Goal: Information Seeking & Learning: Learn about a topic

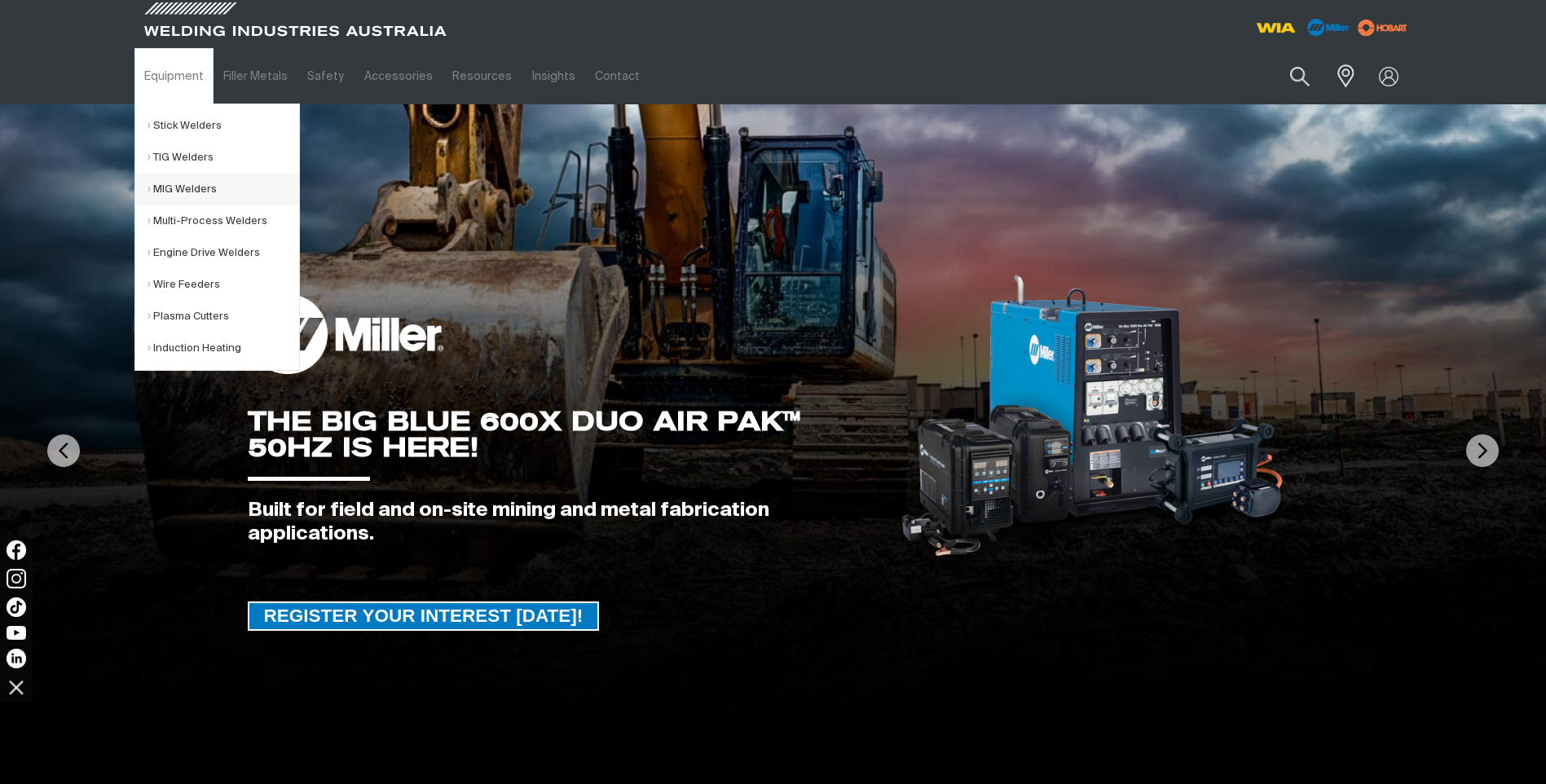
click at [173, 186] on link "MIG Welders" at bounding box center [222, 190] width 151 height 32
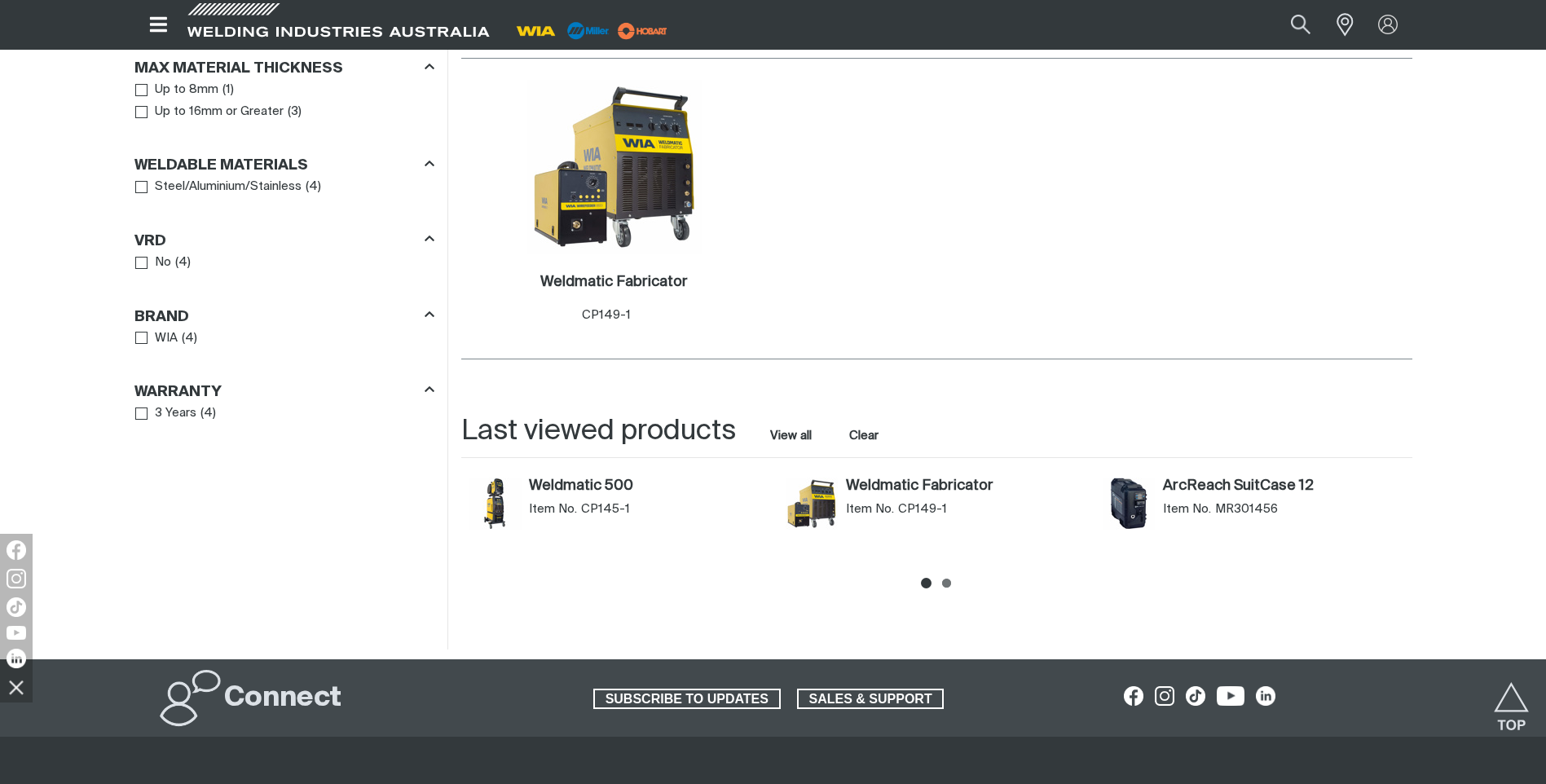
scroll to position [978, 0]
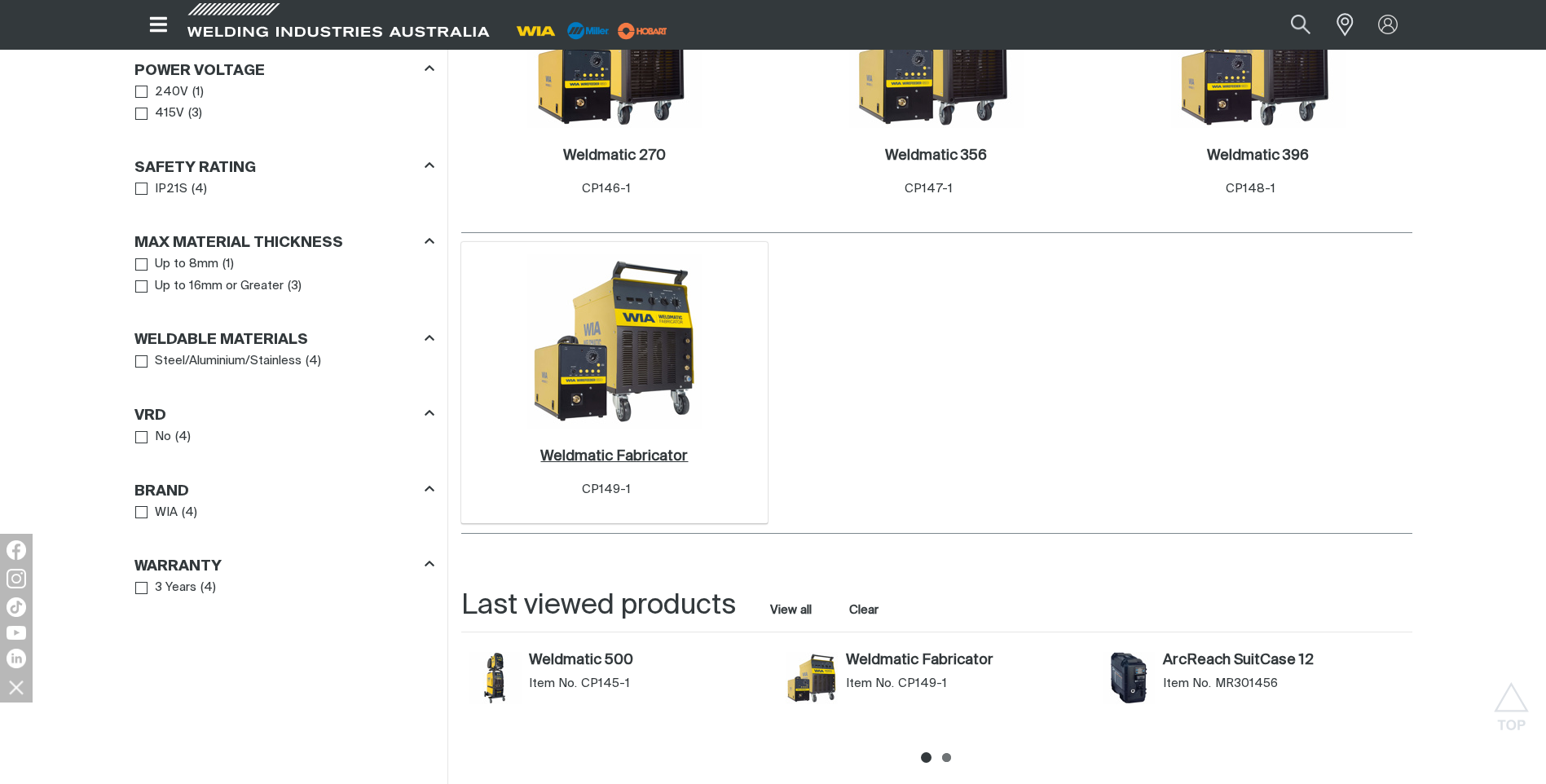
click at [602, 457] on h2 "Weldmatic Fabricator ." at bounding box center [614, 456] width 147 height 15
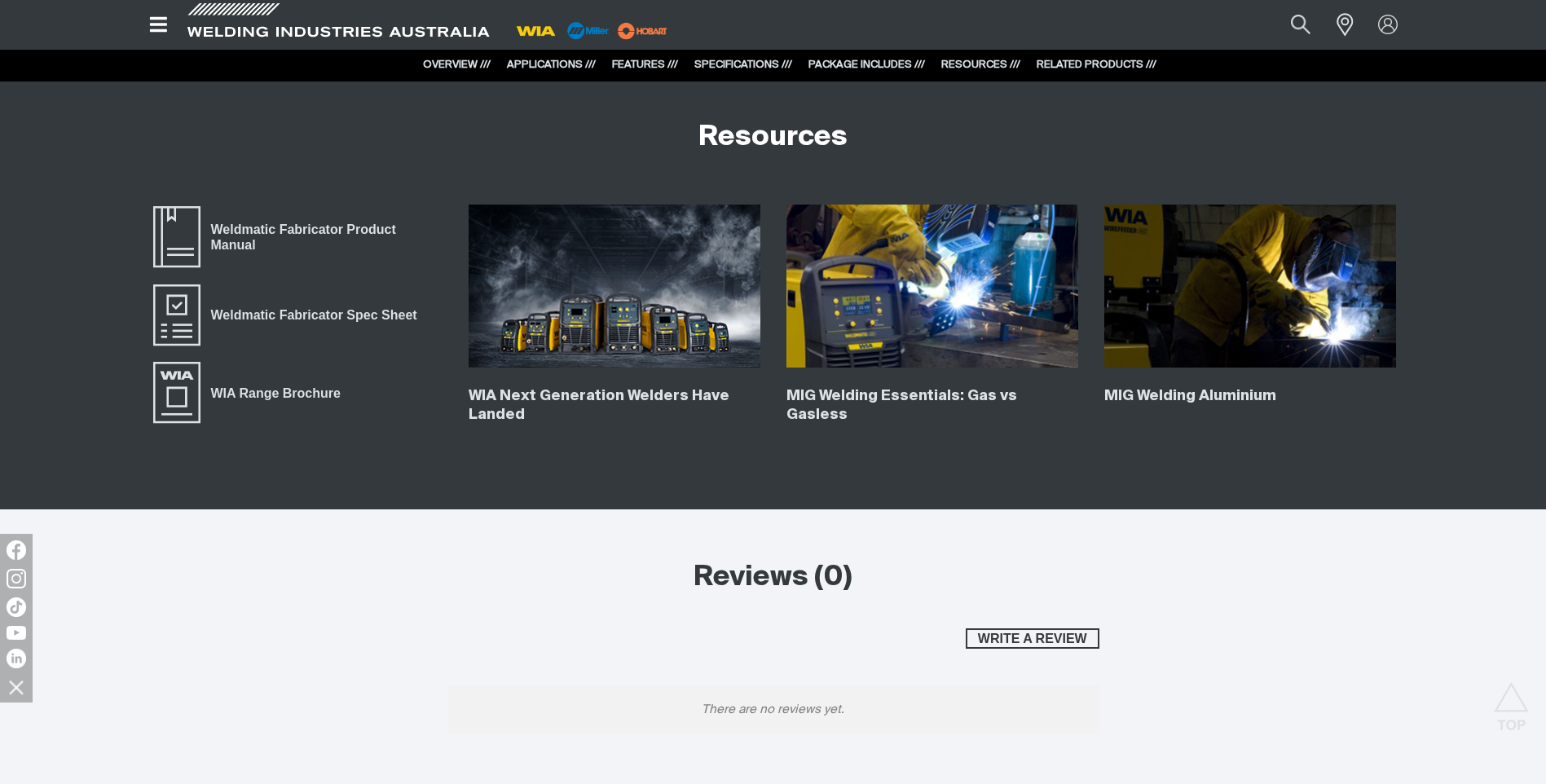
scroll to position [6028, 0]
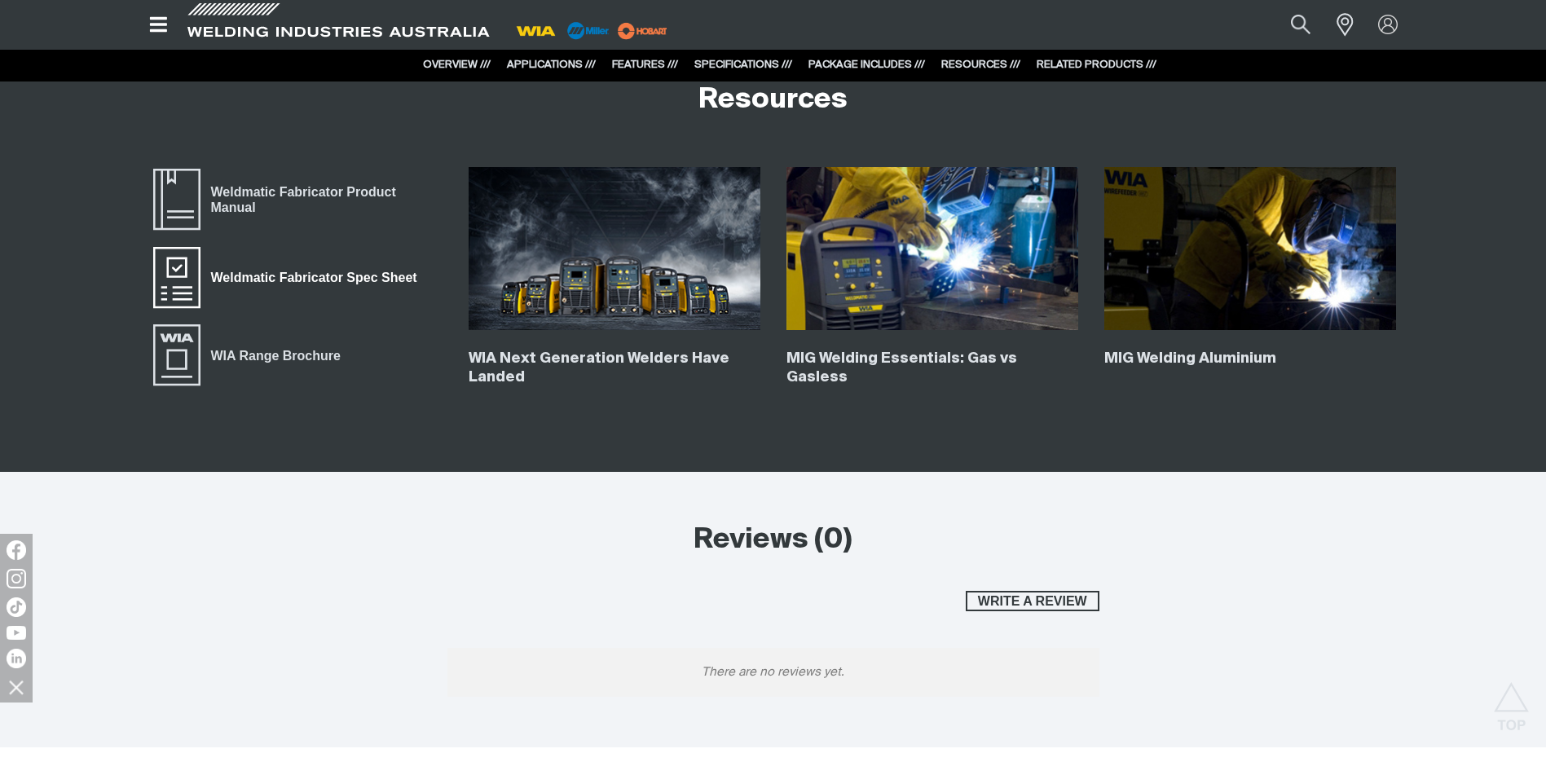
click at [175, 272] on span "Weldmatic Fabricator Spec Sheet" at bounding box center [176, 277] width 52 height 65
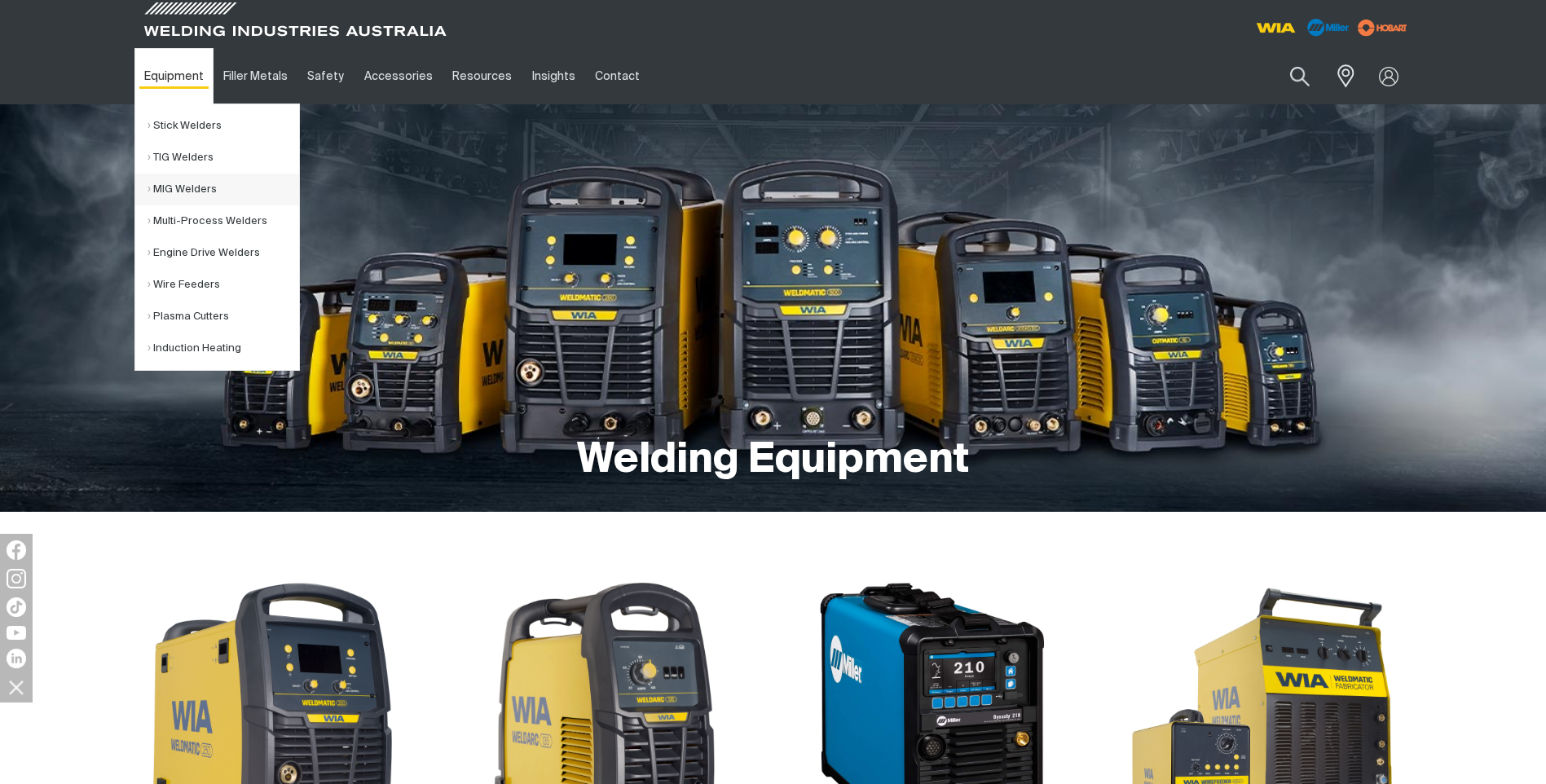
click at [184, 185] on link "MIG Welders" at bounding box center [222, 190] width 151 height 32
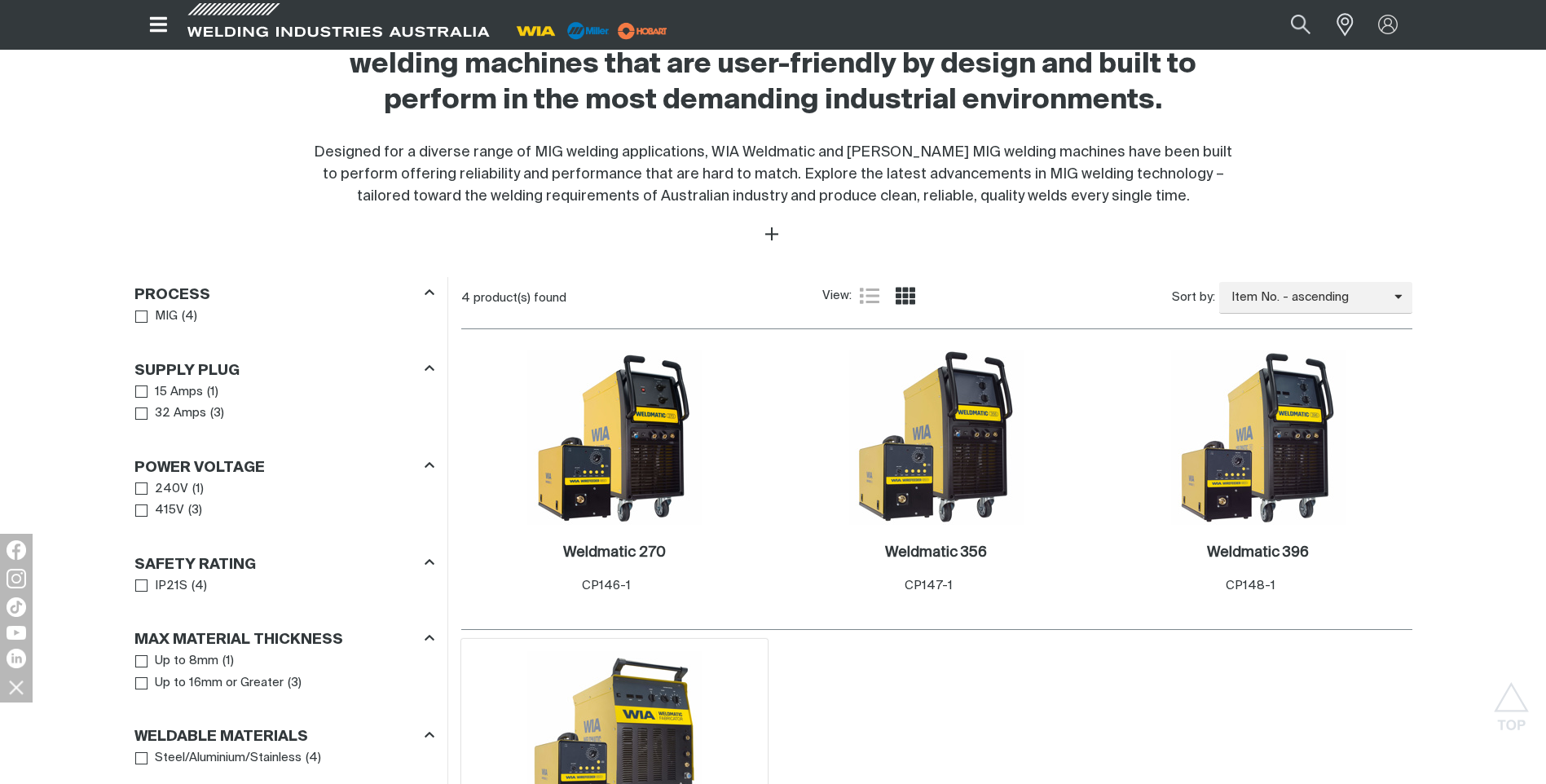
scroll to position [570, 0]
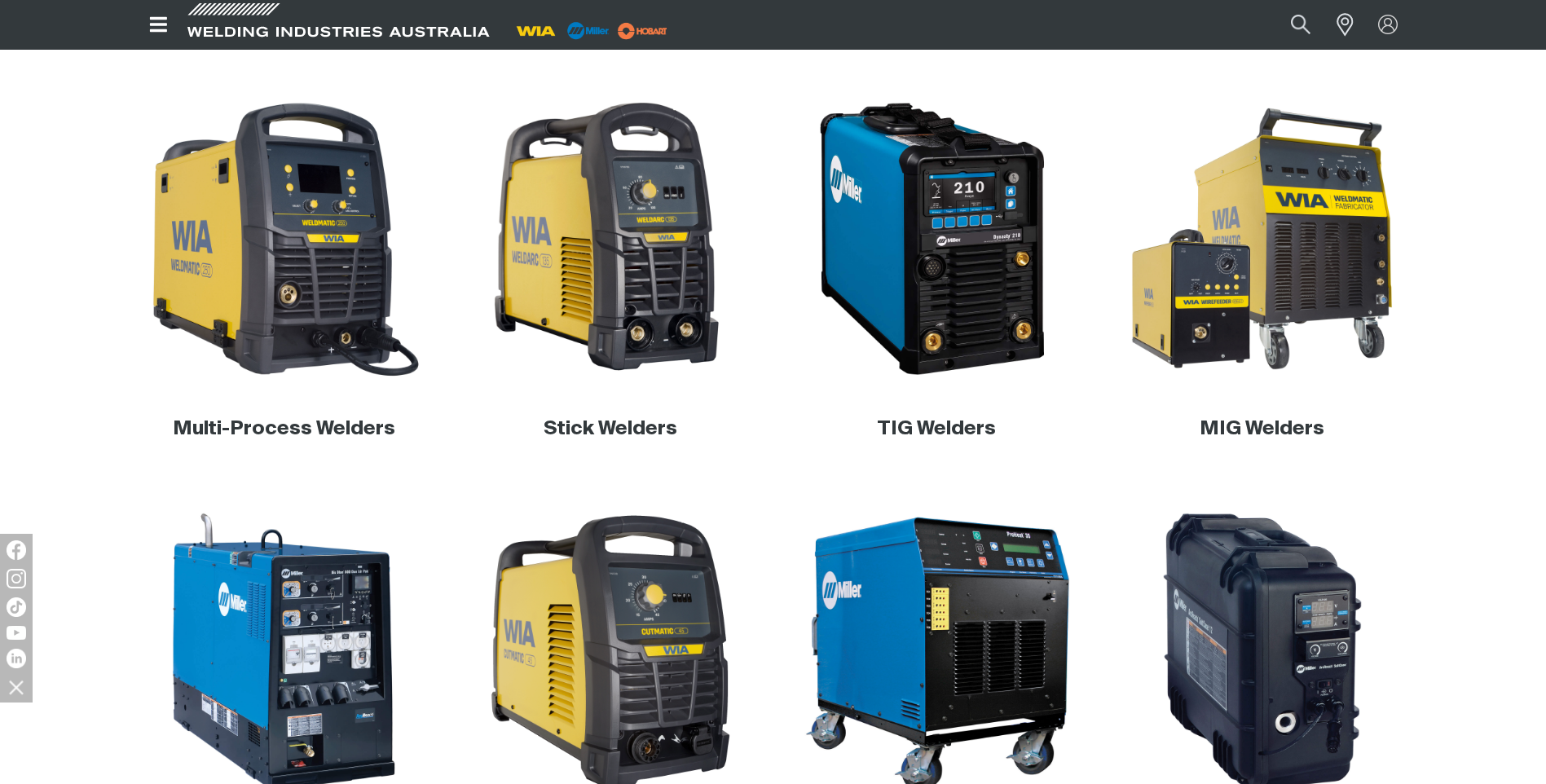
scroll to position [489, 0]
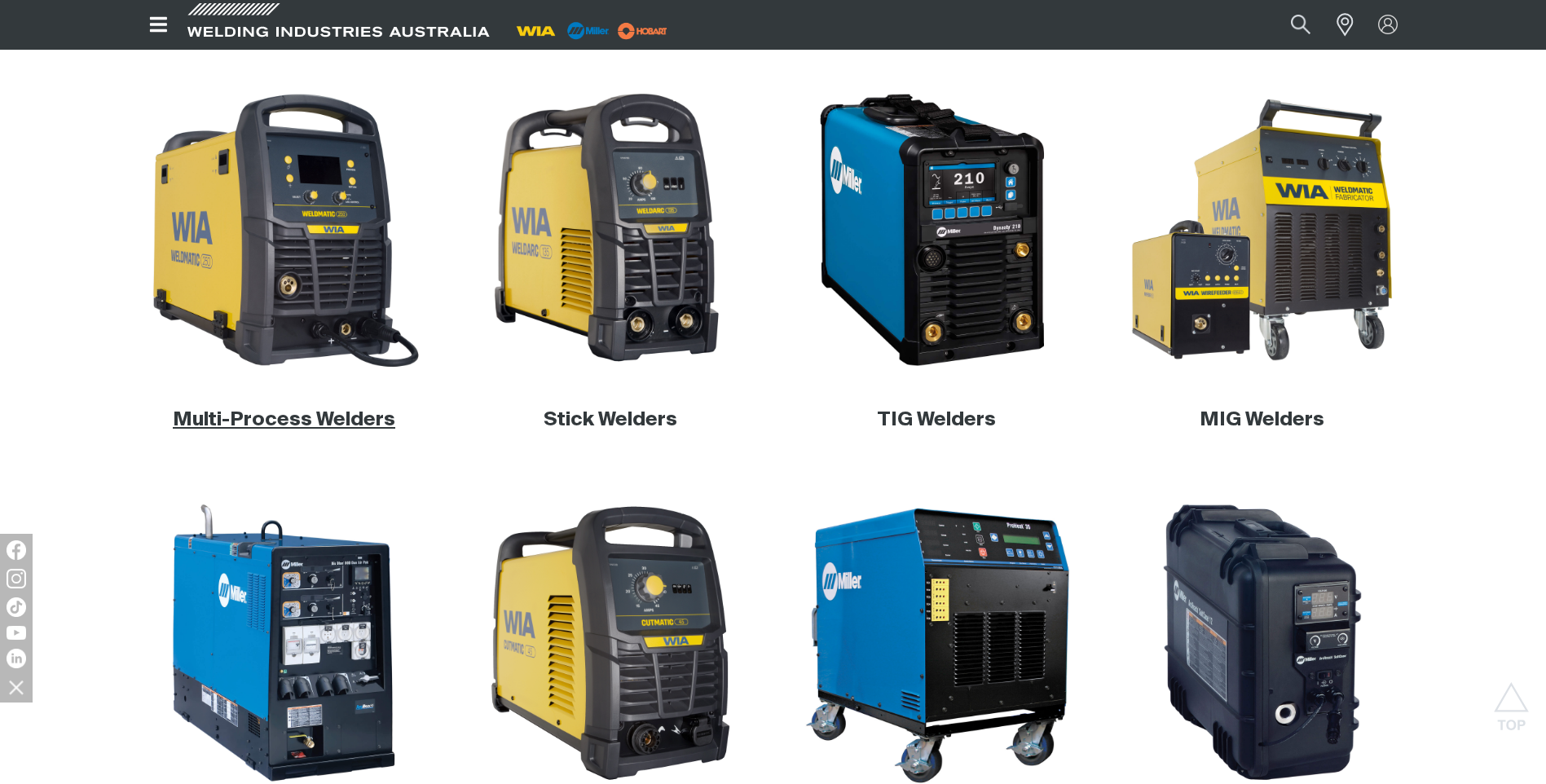
click at [327, 418] on link "Multi-Process Welders" at bounding box center [284, 419] width 222 height 19
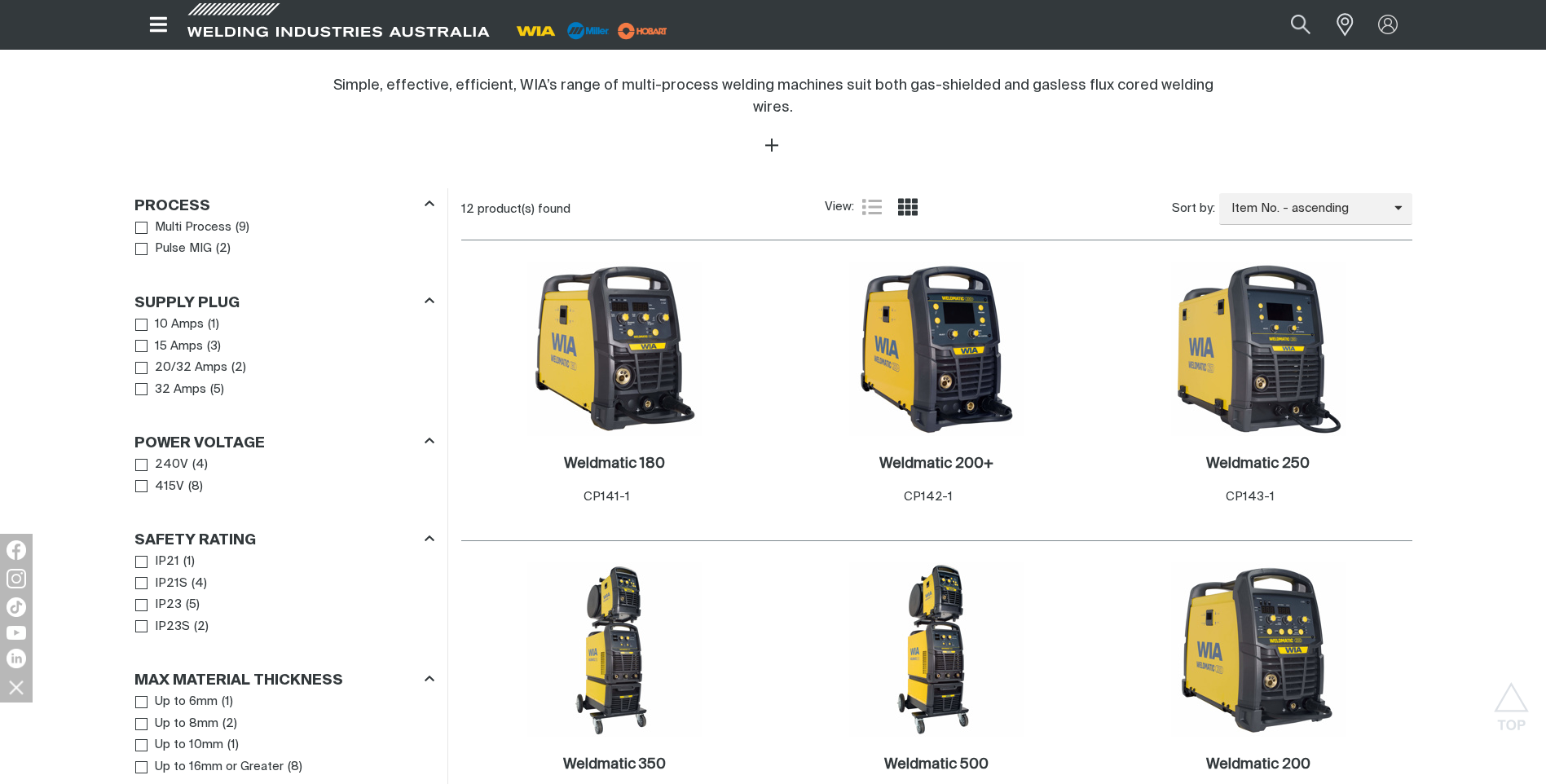
scroll to position [733, 0]
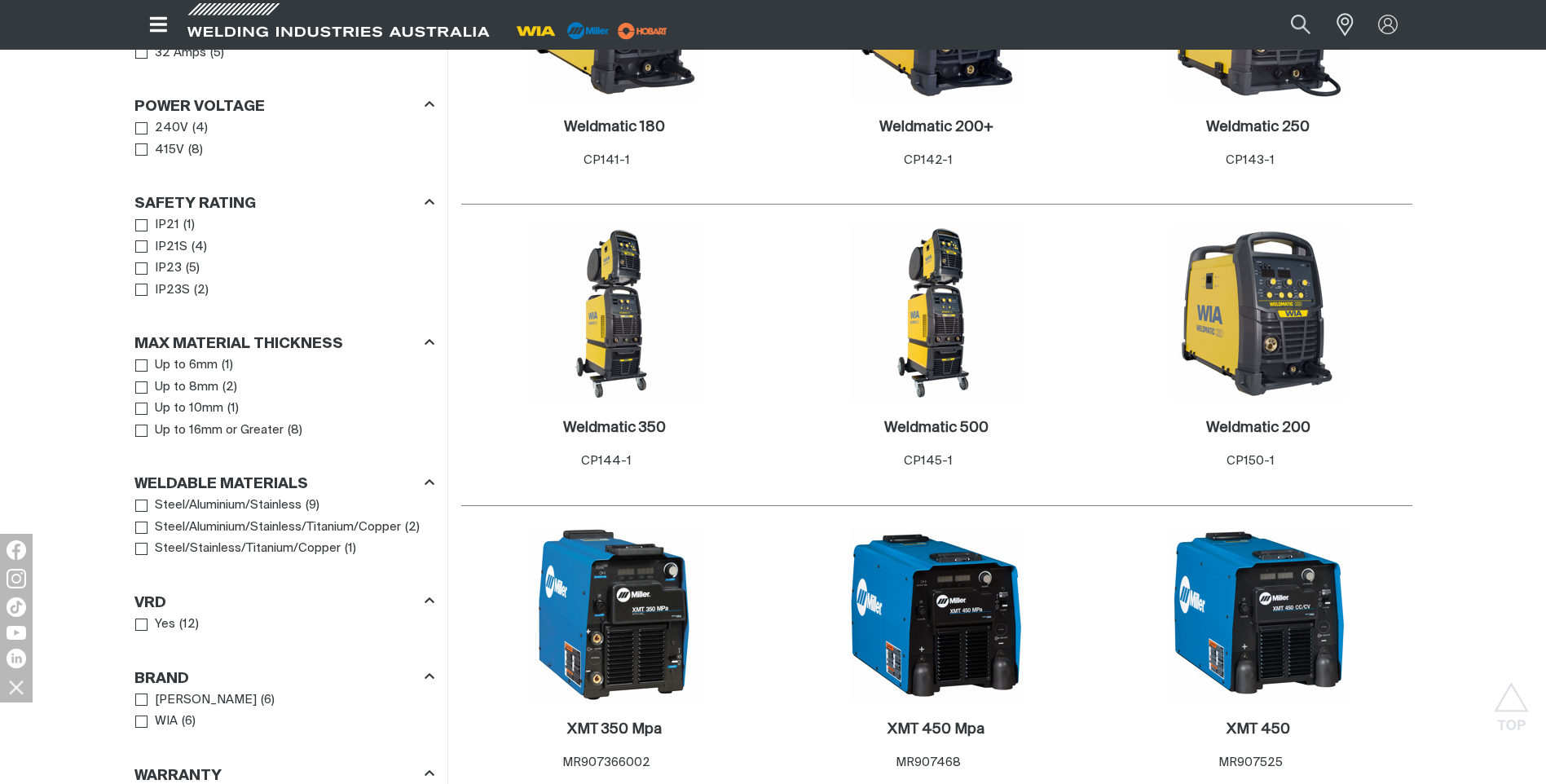
scroll to position [896, 0]
